Goal: Task Accomplishment & Management: Manage account settings

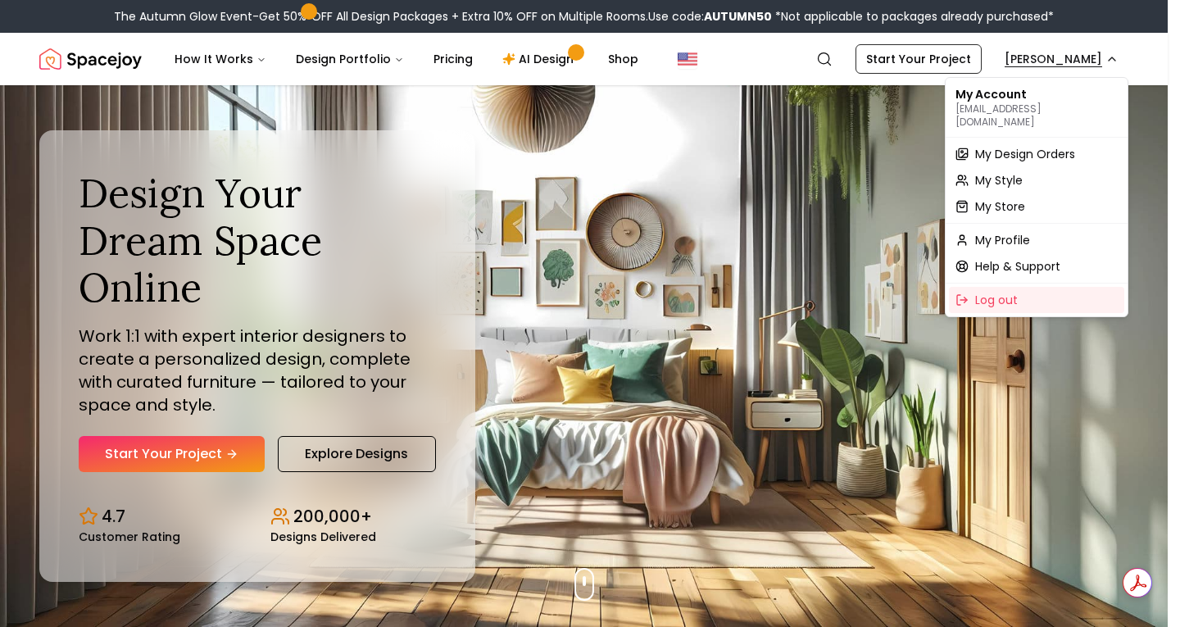
click at [1052, 146] on span "My Design Orders" at bounding box center [1025, 154] width 100 height 16
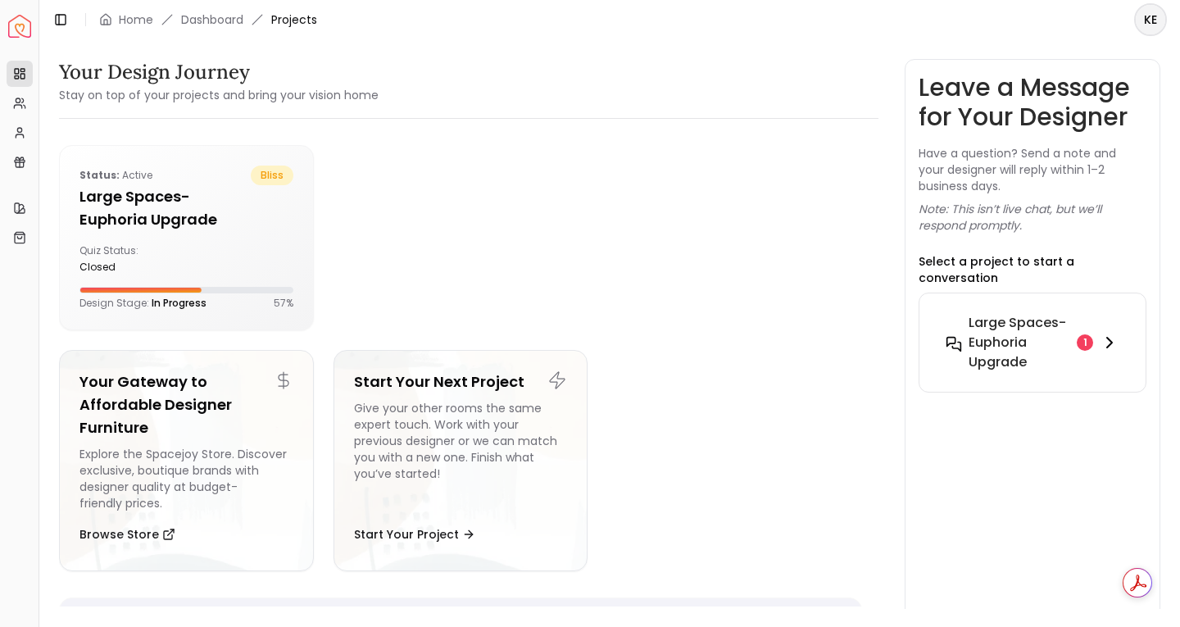
click at [1048, 316] on h6 "Large Spaces-Euphoria Upgrade" at bounding box center [1019, 342] width 102 height 59
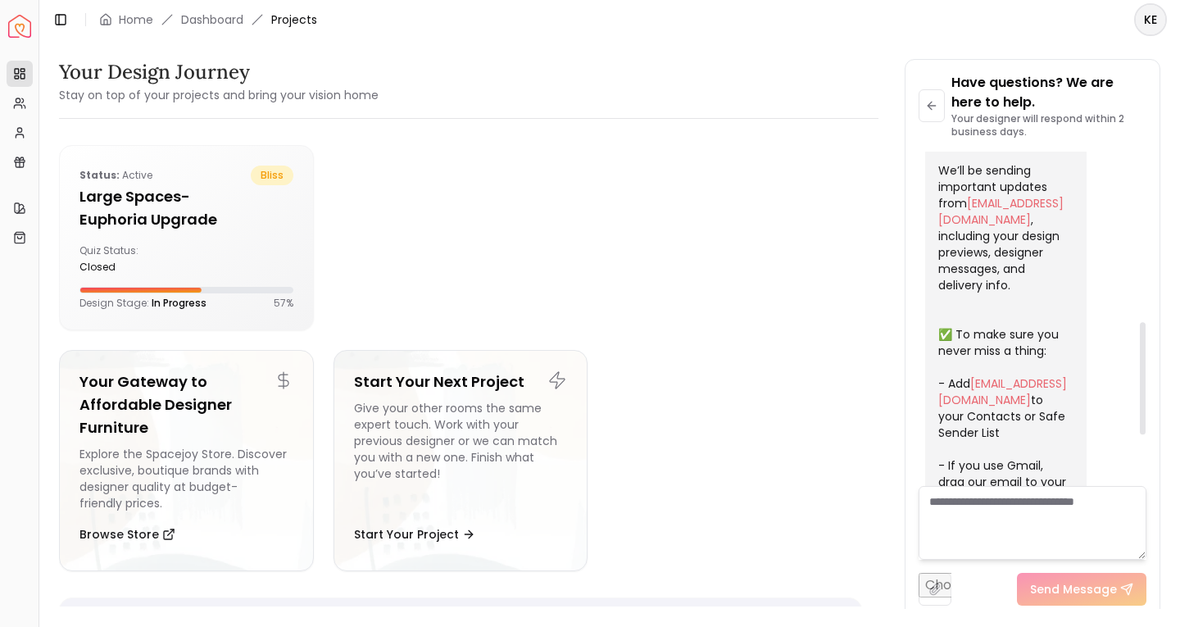
scroll to position [655, 0]
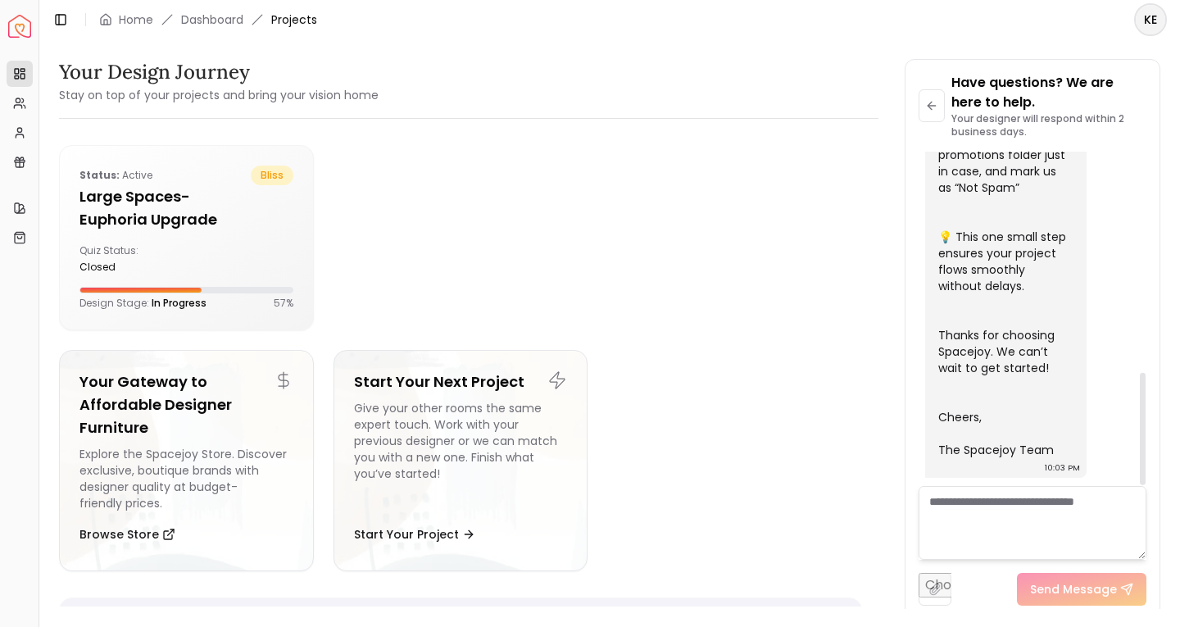
click at [986, 508] on textarea at bounding box center [1032, 523] width 228 height 74
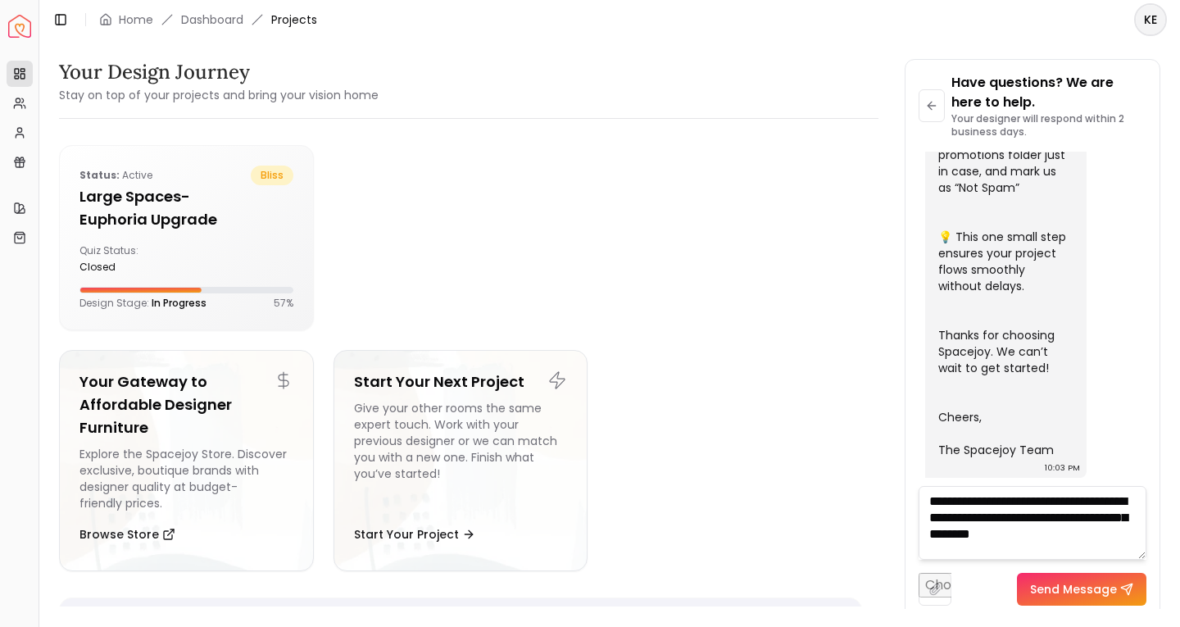
type textarea "**********"
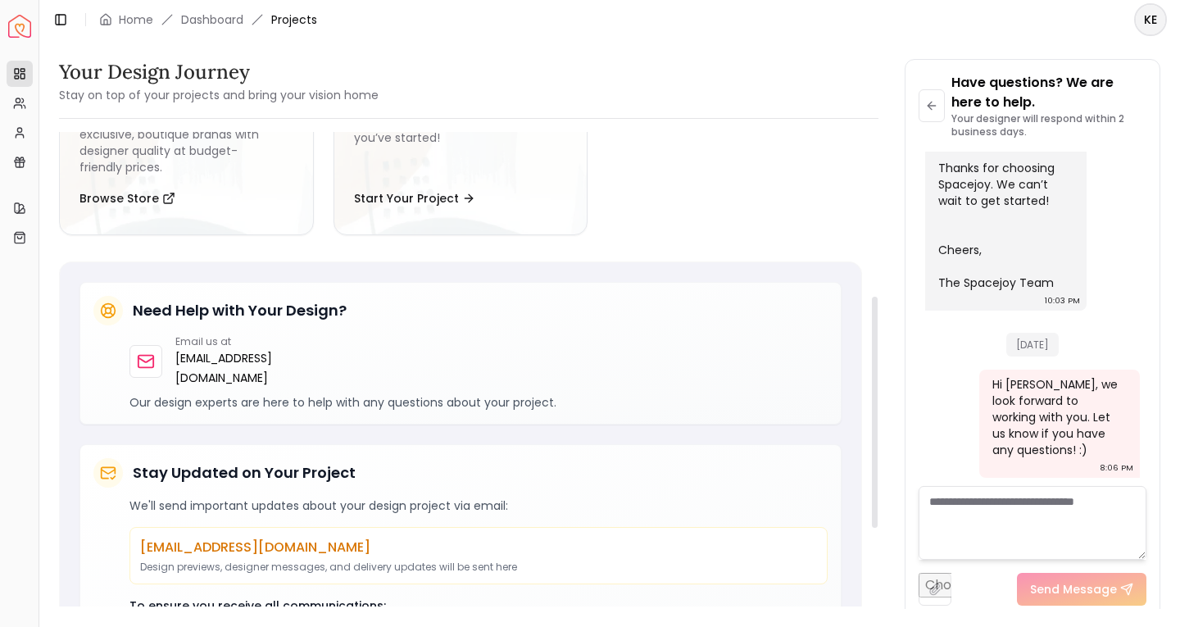
scroll to position [522, 0]
